Goal: Transaction & Acquisition: Book appointment/travel/reservation

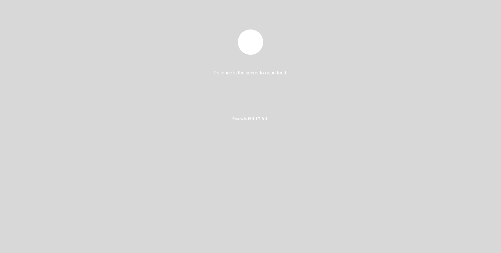
select select "es"
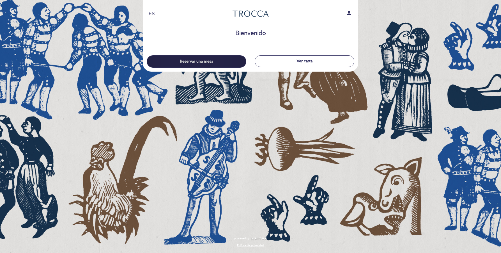
click at [207, 66] on button "Reservar una mesa" at bounding box center [197, 61] width 100 height 12
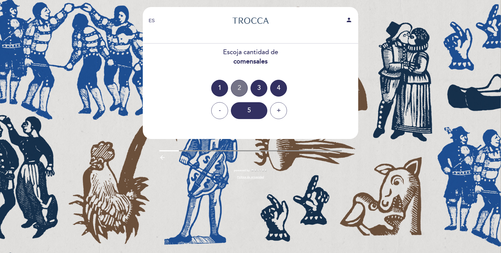
click at [241, 84] on div "2" at bounding box center [239, 88] width 17 height 17
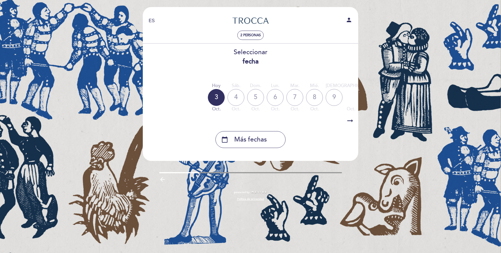
click at [236, 97] on div "4" at bounding box center [235, 97] width 17 height 17
click at [220, 100] on div "3" at bounding box center [216, 97] width 17 height 17
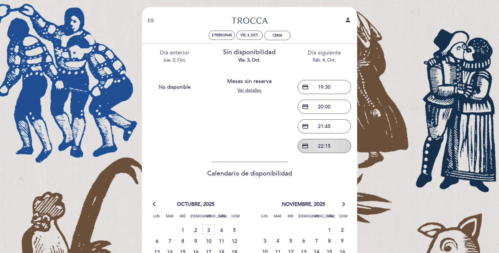
click at [311, 141] on button "credit_card 22:15" at bounding box center [324, 146] width 53 height 14
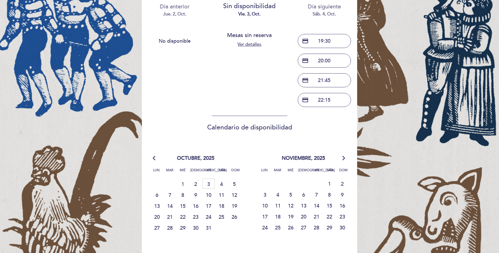
scroll to position [94, 0]
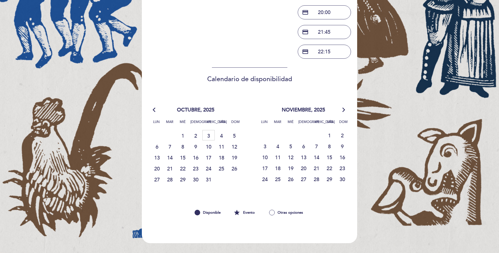
click at [223, 136] on span "4" at bounding box center [221, 135] width 12 height 10
click at [221, 135] on span "4" at bounding box center [221, 135] width 12 height 10
click at [225, 133] on span "4" at bounding box center [221, 135] width 12 height 10
click at [210, 141] on span "10" at bounding box center [209, 146] width 12 height 10
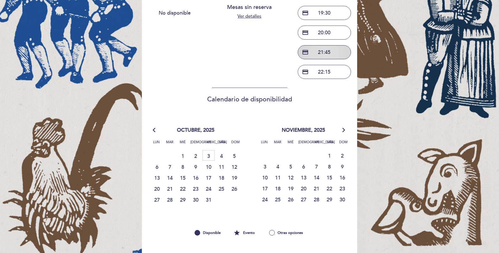
scroll to position [0, 0]
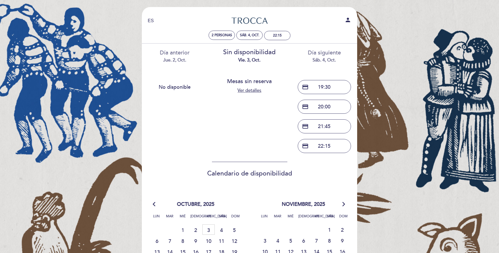
click at [323, 59] on div "sáb. 4, oct." at bounding box center [324, 60] width 66 height 6
click at [252, 58] on div "vie. 3, oct." at bounding box center [250, 60] width 66 height 6
click at [324, 122] on button "credit_card 21:45" at bounding box center [324, 126] width 53 height 14
